Goal: Find contact information: Obtain details needed to contact an individual or organization

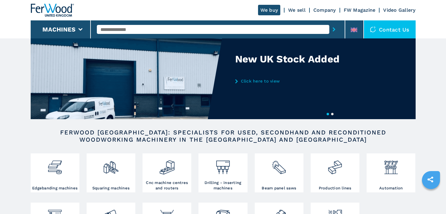
scroll to position [30, 0]
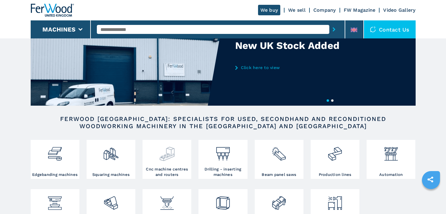
click at [175, 167] on h3 "Cnc machine centres and routers" at bounding box center [167, 172] width 46 height 11
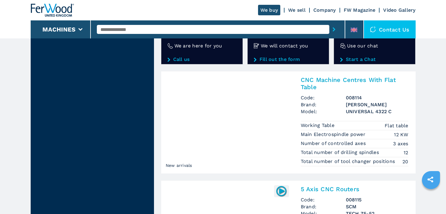
scroll to position [1082, 0]
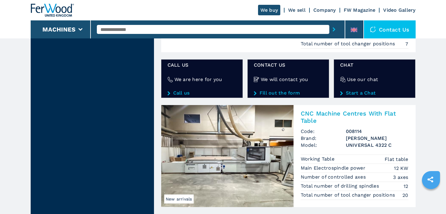
click at [345, 112] on h2 "CNC Machine Centres With Flat Table" at bounding box center [354, 117] width 108 height 14
click at [344, 115] on h2 "CNC Machine Centres With Flat Table" at bounding box center [354, 117] width 108 height 14
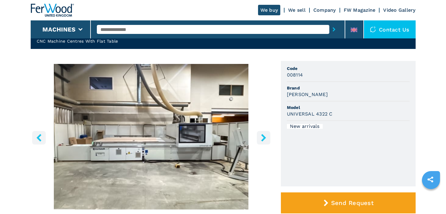
scroll to position [21, 0]
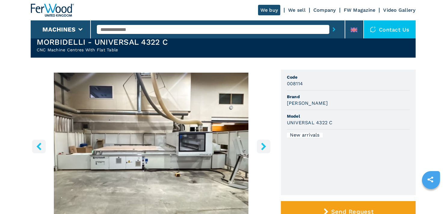
click at [389, 34] on div "Contact us" at bounding box center [390, 29] width 52 height 18
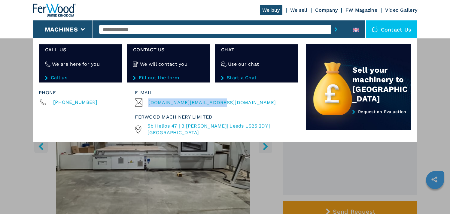
drag, startPoint x: 218, startPoint y: 105, endPoint x: 148, endPoint y: 106, distance: 70.6
click at [148, 106] on div "[DOMAIN_NAME][EMAIL_ADDRESS][DOMAIN_NAME]" at bounding box center [215, 103] width 160 height 8
copy span "[DOMAIN_NAME][EMAIL_ADDRESS][DOMAIN_NAME]"
click at [296, 169] on div "**********" at bounding box center [225, 145] width 450 height 214
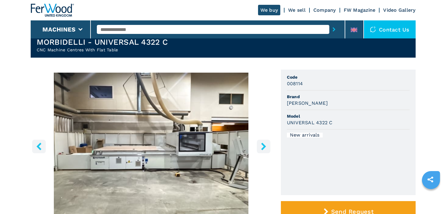
scroll to position [0, 0]
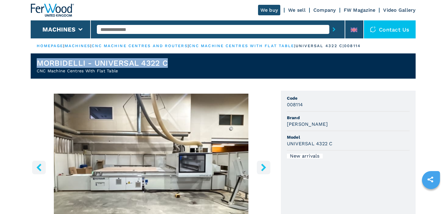
drag, startPoint x: 37, startPoint y: 65, endPoint x: 168, endPoint y: 64, distance: 130.7
click at [168, 64] on h1 "MORBIDELLI - UNIVERSAL 4322 C" at bounding box center [102, 63] width 131 height 10
copy h1 "MORBIDELLI - UNIVERSAL 4322 C"
